Goal: Navigation & Orientation: Go to known website

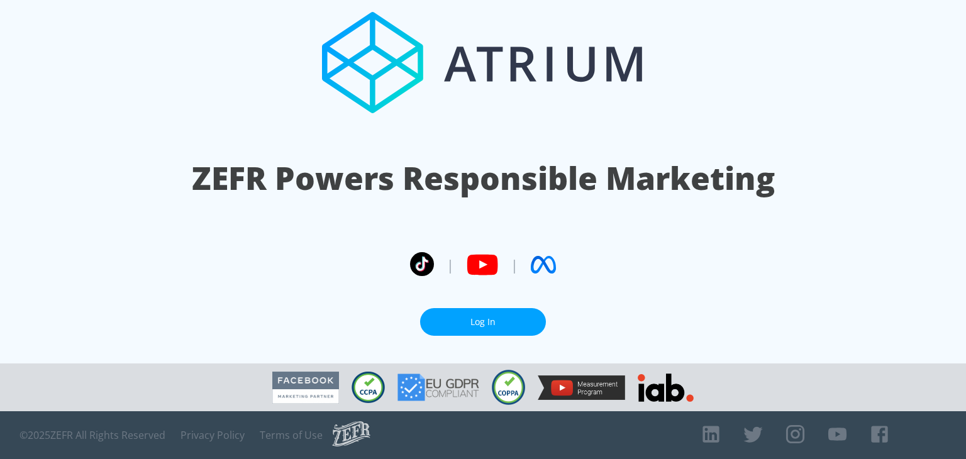
click at [478, 311] on link "Log In" at bounding box center [483, 322] width 126 height 28
